Goal: Entertainment & Leisure: Consume media (video, audio)

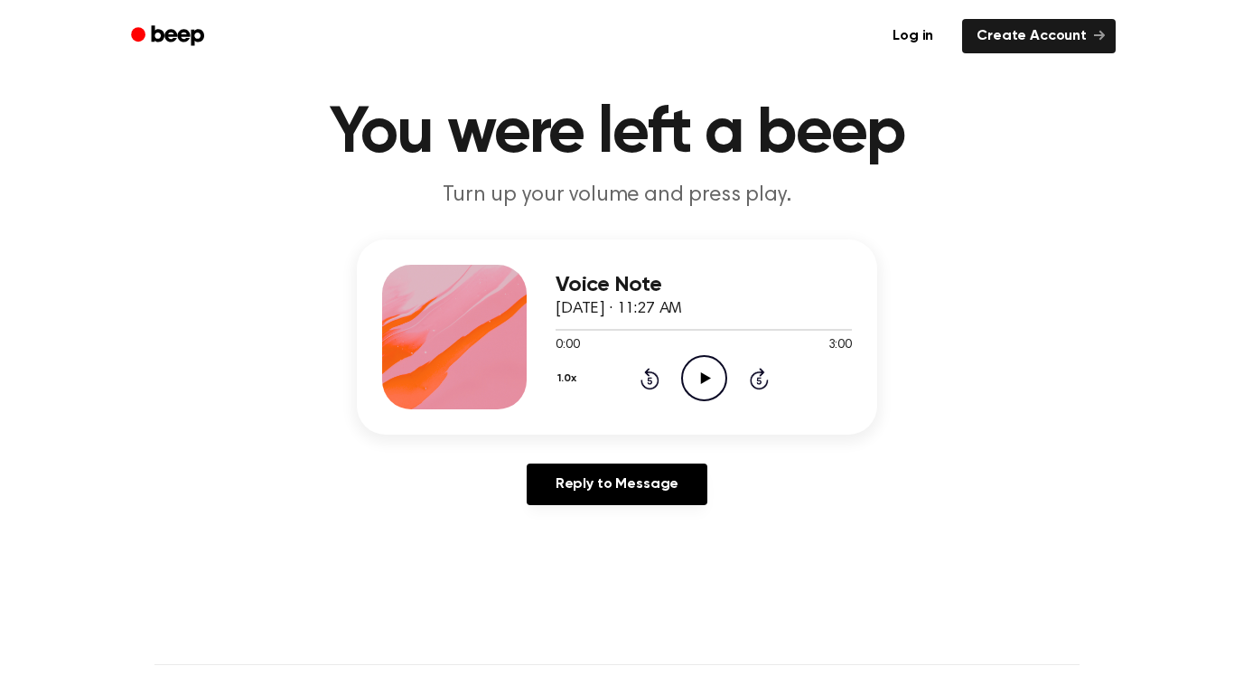
scroll to position [50, 0]
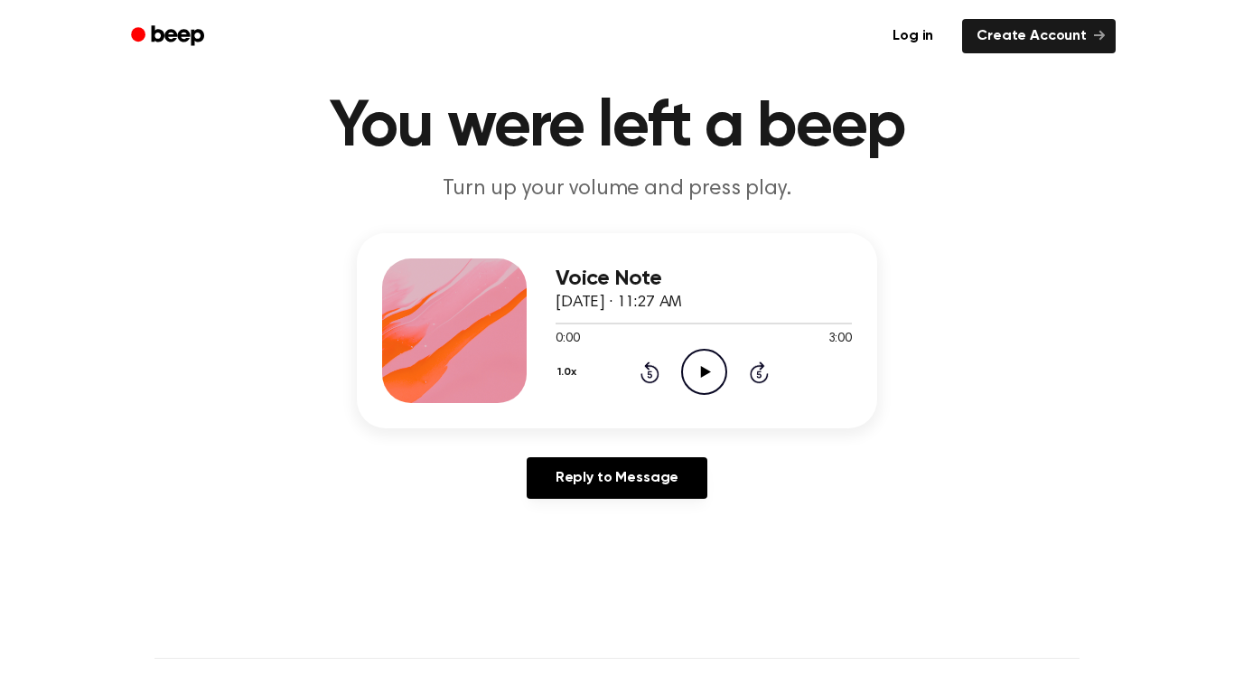
click at [694, 389] on icon "Play Audio" at bounding box center [704, 372] width 46 height 46
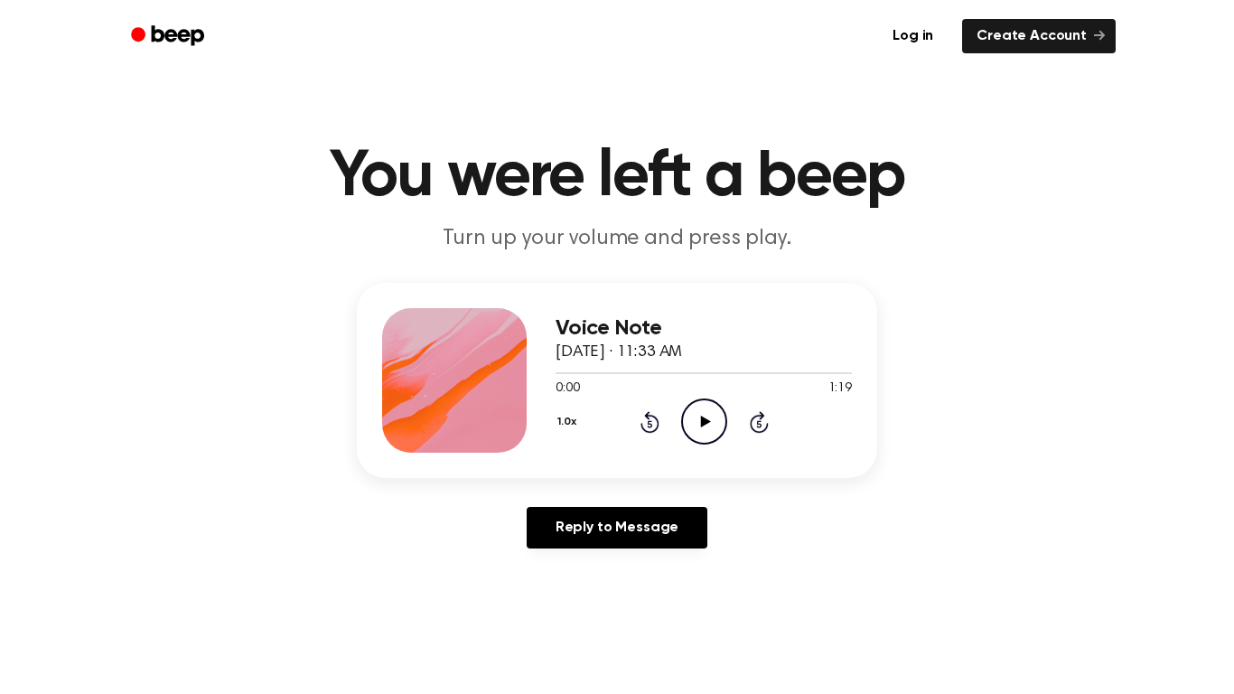
click at [694, 421] on icon "Play Audio" at bounding box center [704, 421] width 46 height 46
click at [704, 423] on icon at bounding box center [705, 421] width 10 height 12
click at [750, 424] on icon at bounding box center [759, 422] width 19 height 22
click at [754, 433] on icon "Skip 5 seconds" at bounding box center [759, 421] width 20 height 23
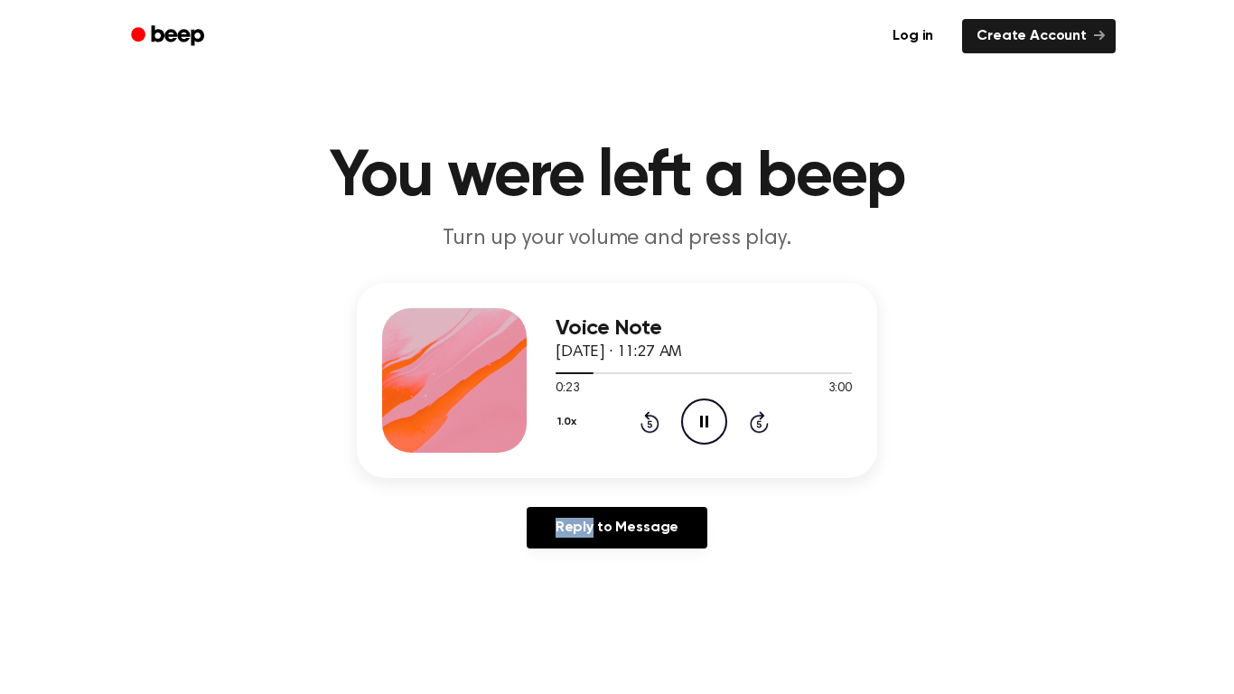
click at [754, 433] on icon "Skip 5 seconds" at bounding box center [759, 421] width 20 height 23
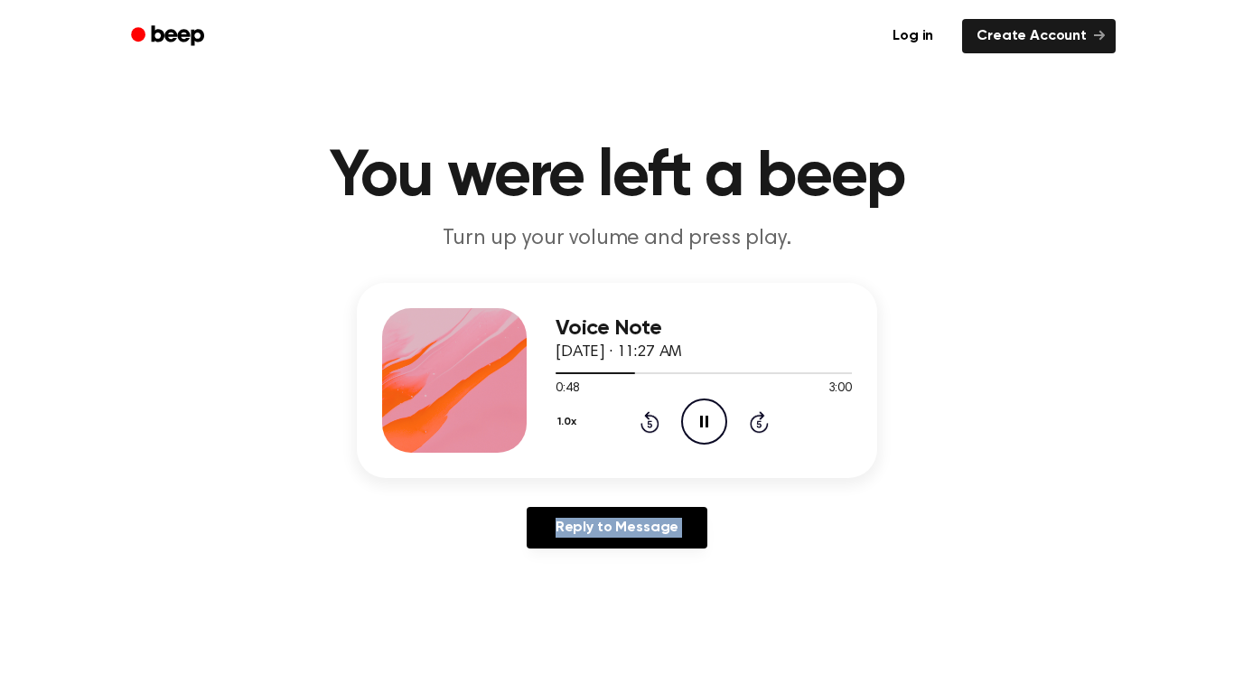
click at [754, 433] on icon "Skip 5 seconds" at bounding box center [759, 421] width 20 height 23
click at [697, 424] on icon "Play Audio" at bounding box center [704, 421] width 46 height 46
click at [695, 430] on icon "Pause Audio" at bounding box center [704, 421] width 46 height 46
